Goal: Answer question/provide support

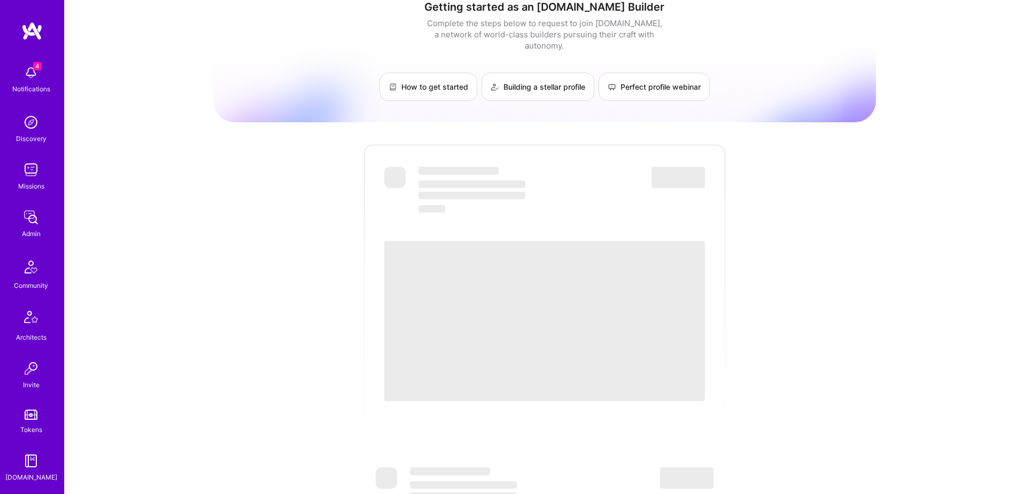
scroll to position [16, 0]
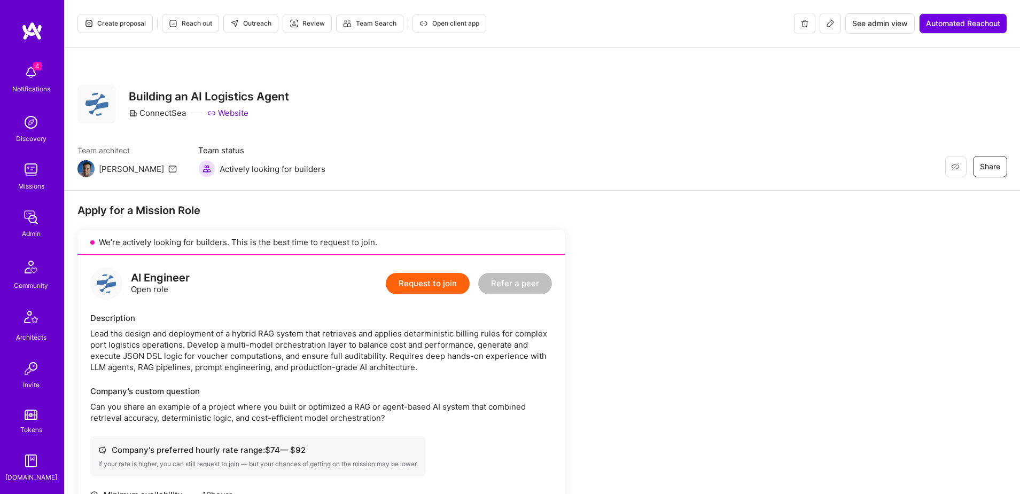
scroll to position [188, 0]
click at [30, 365] on img at bounding box center [30, 366] width 21 height 21
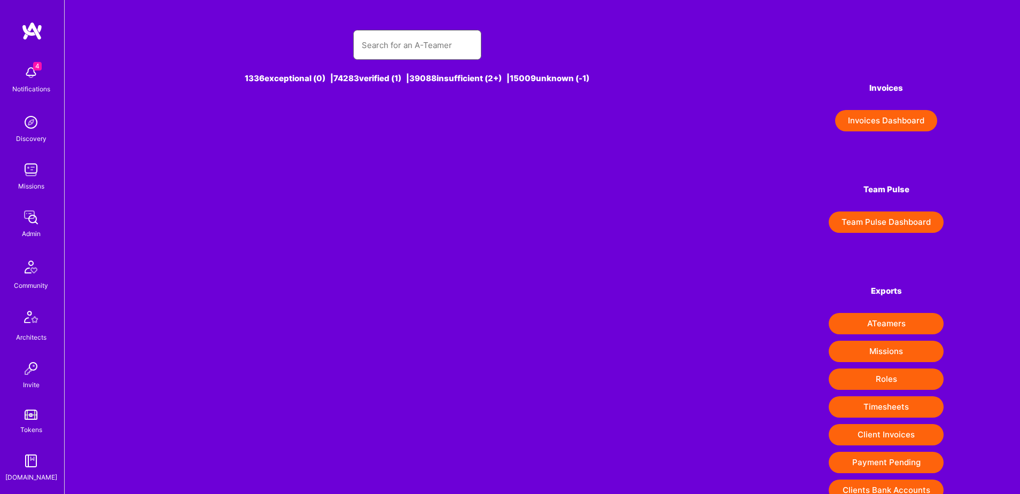
click at [420, 49] on input "text" at bounding box center [417, 45] width 111 height 27
paste input "[PERSON_NAME]"
type input "[PERSON_NAME]"
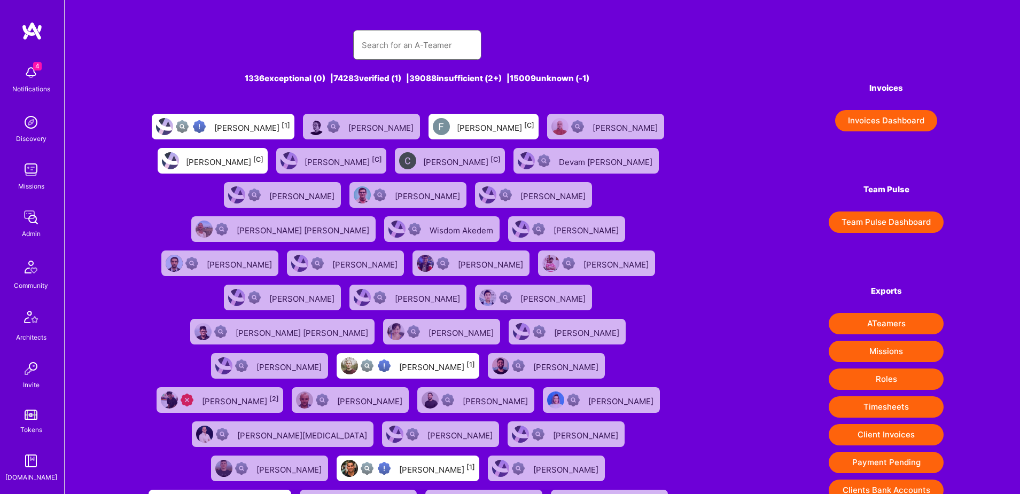
paste input "[PERSON_NAME]"
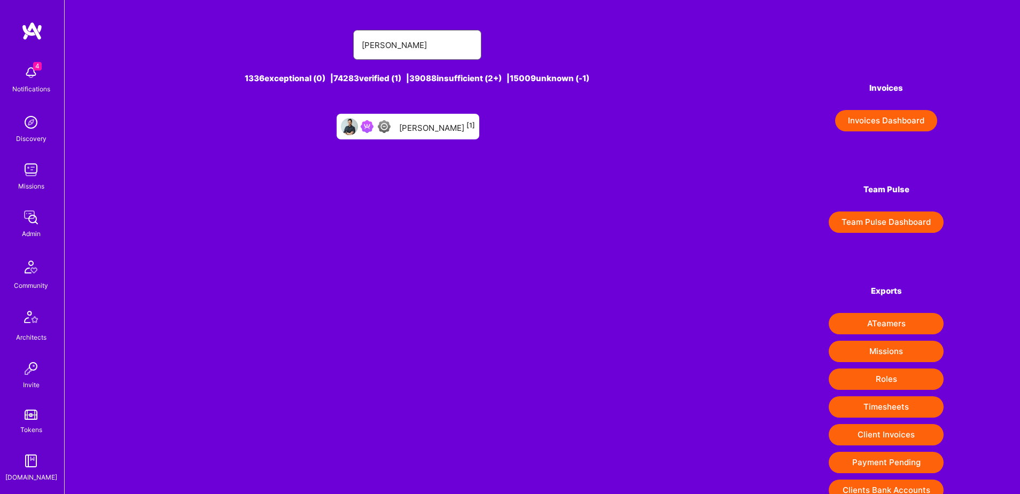
type input "[PERSON_NAME]"
click at [427, 125] on div "Vijay Rangan [1]" at bounding box center [437, 127] width 76 height 14
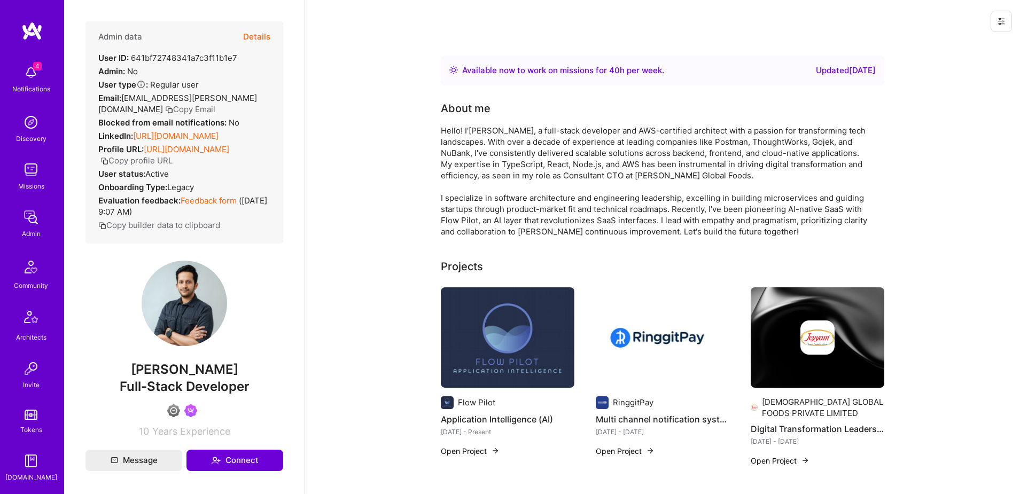
click at [262, 38] on button "Details" at bounding box center [256, 36] width 27 height 31
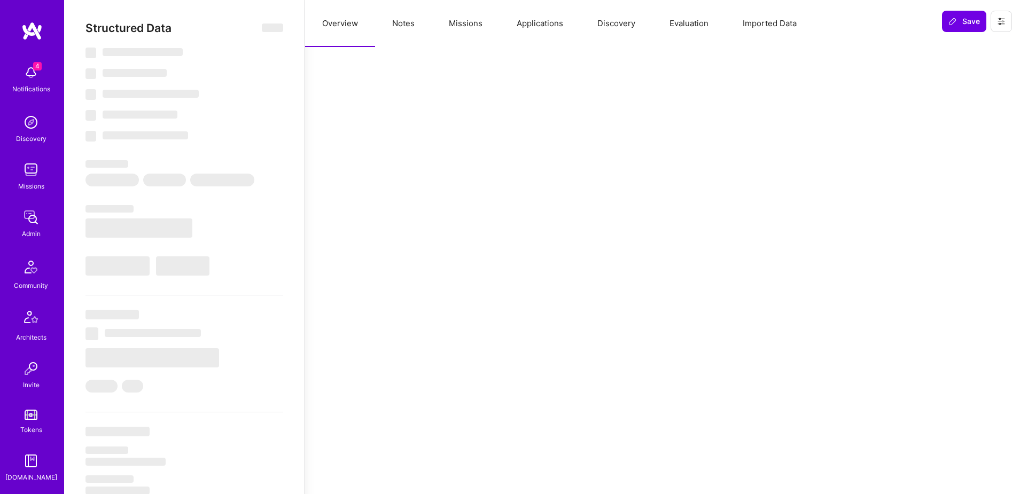
click at [542, 25] on button "Applications" at bounding box center [540, 23] width 81 height 47
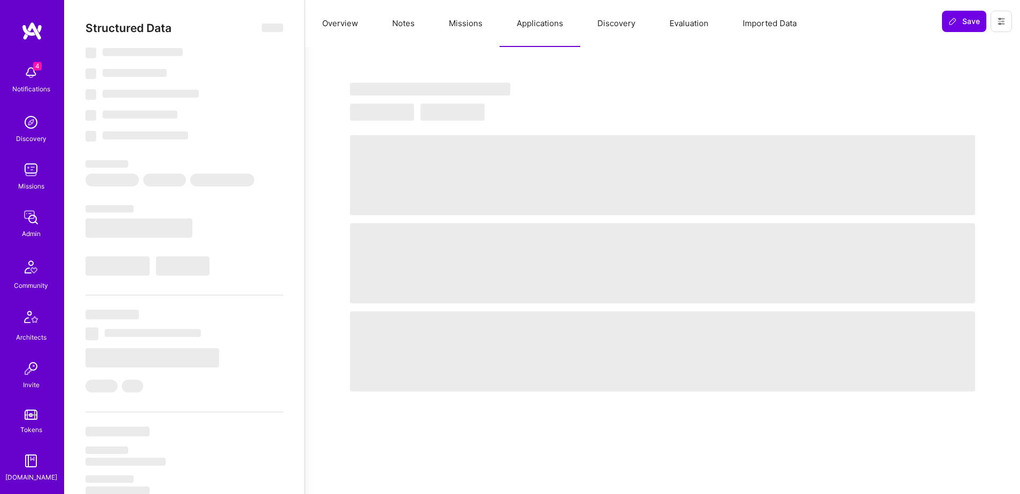
select select "Right Now"
select select "4"
select select "6"
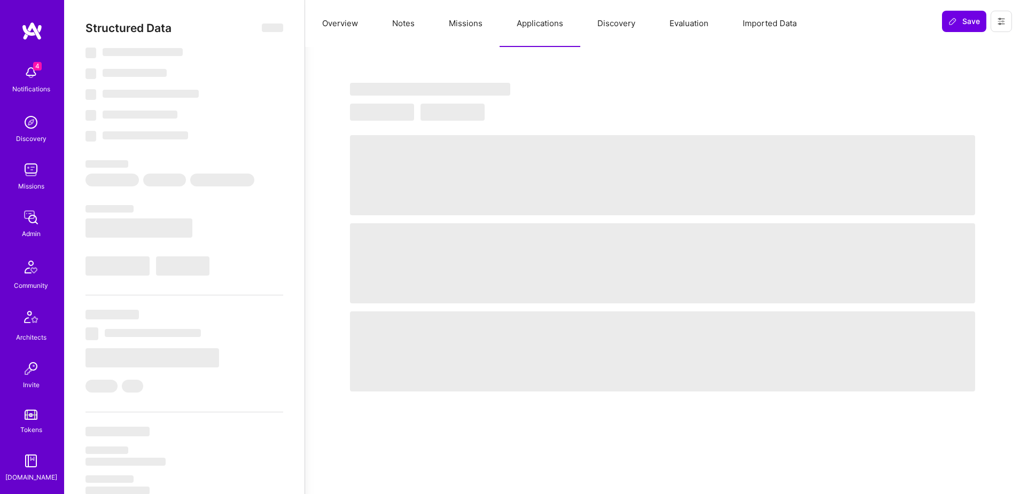
select select "IN"
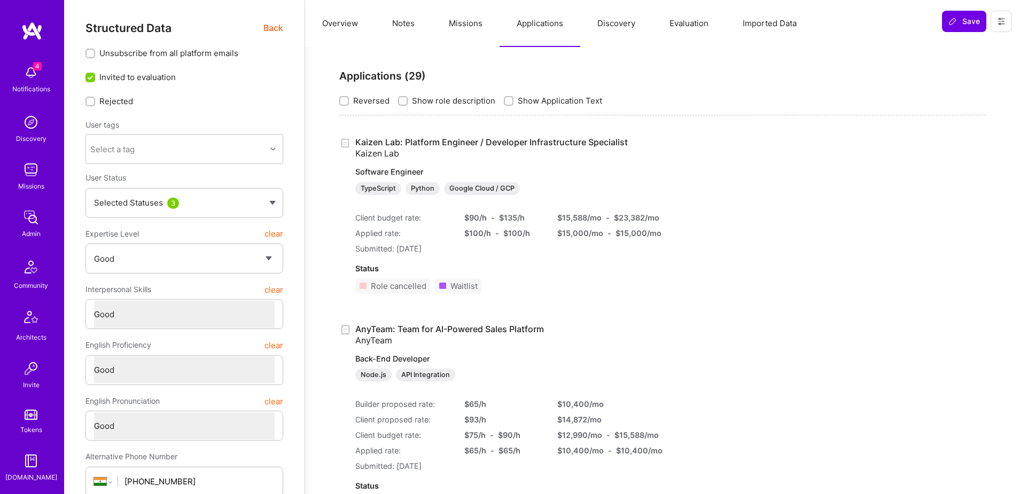
click at [998, 32] on div "Save" at bounding box center [977, 21] width 86 height 43
click at [1003, 22] on icon at bounding box center [1001, 21] width 9 height 9
click at [941, 49] on button "Login as Vijay" at bounding box center [955, 45] width 113 height 27
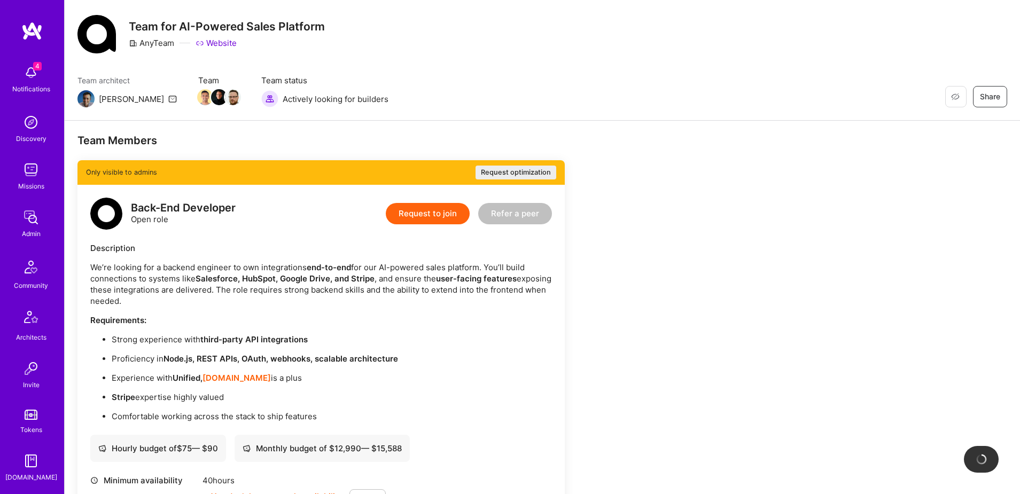
scroll to position [69, 0]
